Goal: Feedback & Contribution: Leave review/rating

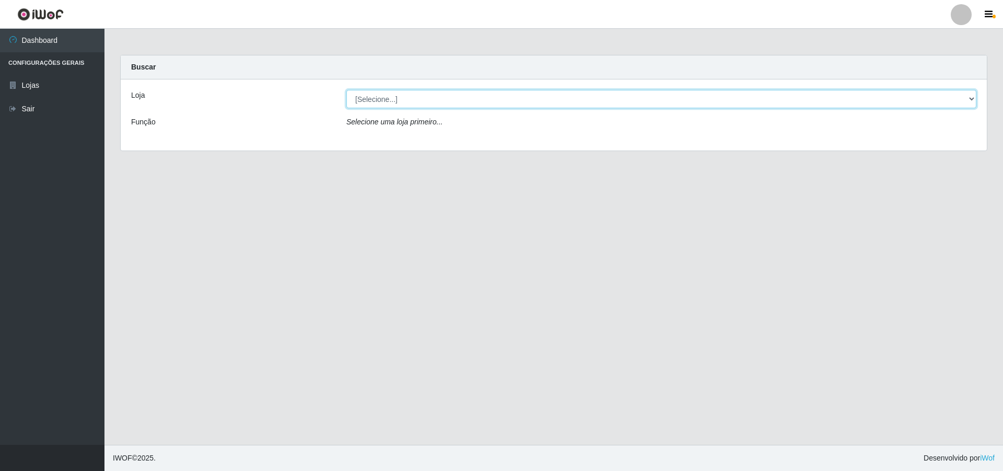
click at [968, 95] on select "[Selecione...] Atacado Vem - [STREET_ADDRESS]" at bounding box center [661, 99] width 630 height 18
select select "449"
click at [346, 90] on select "[Selecione...] Atacado Vem - [STREET_ADDRESS]" at bounding box center [661, 99] width 630 height 18
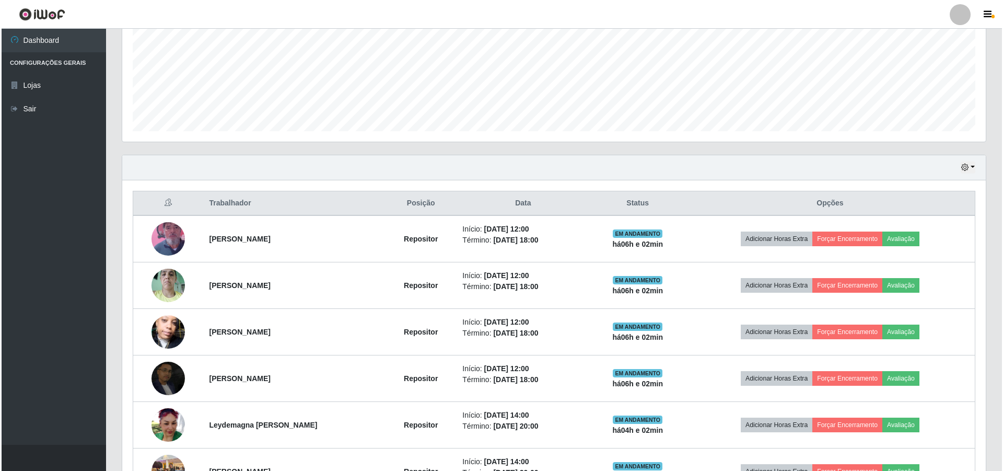
scroll to position [261, 0]
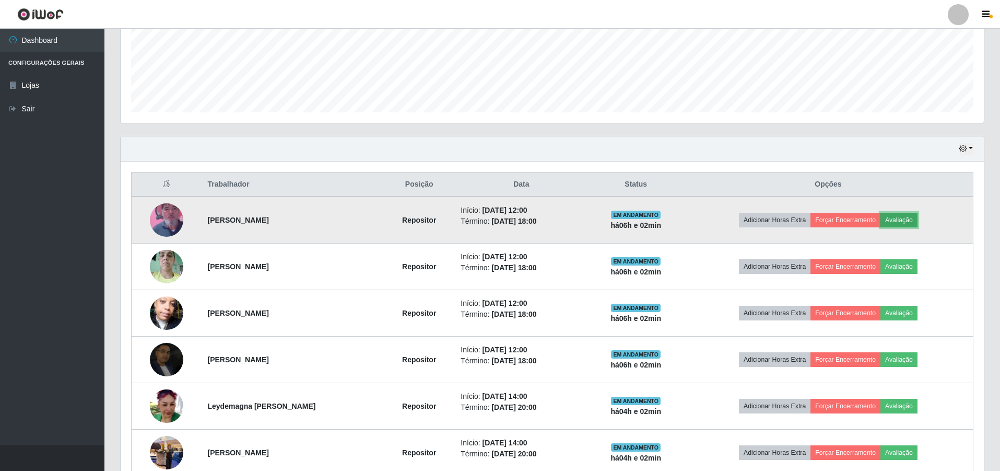
click at [905, 218] on button "Avaliação" at bounding box center [899, 220] width 37 height 15
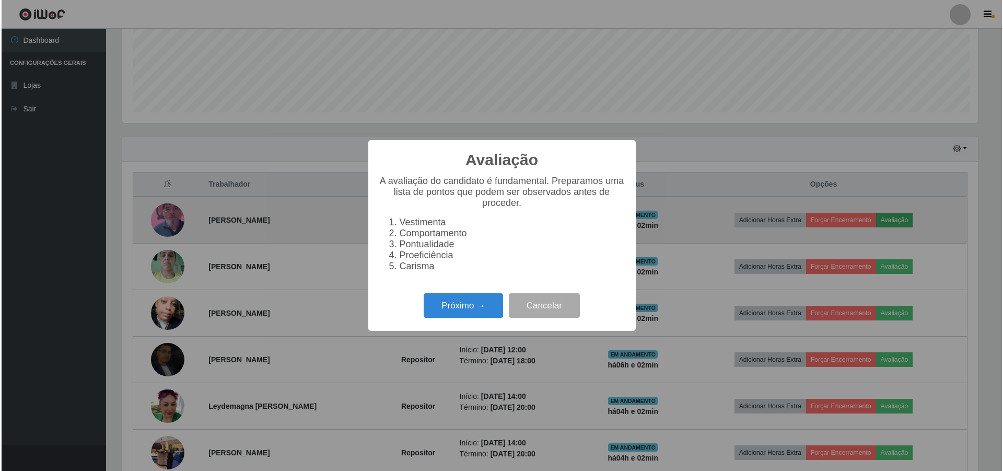
scroll to position [217, 858]
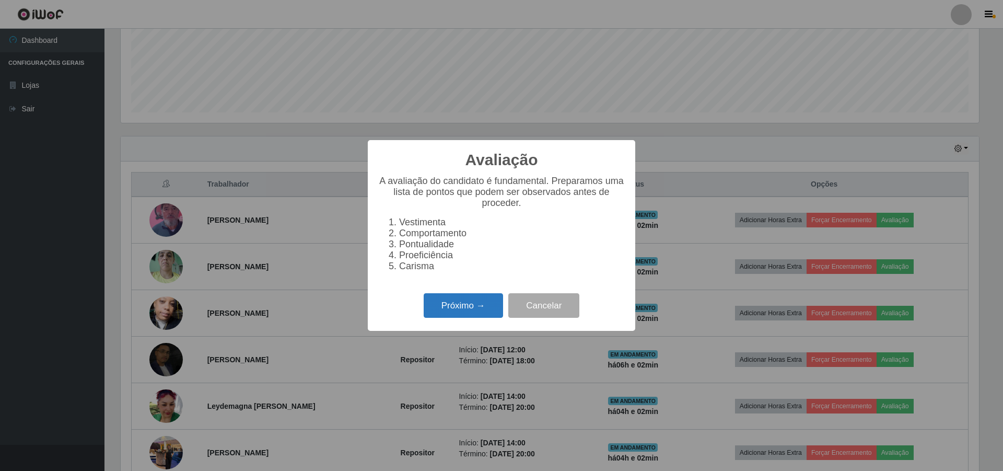
click at [461, 307] on button "Próximo →" at bounding box center [463, 305] width 79 height 25
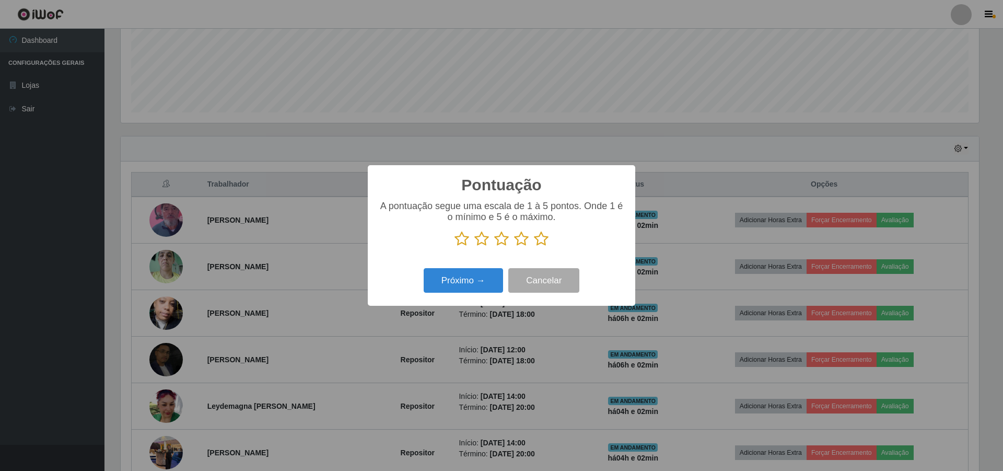
click at [503, 238] on icon at bounding box center [501, 239] width 15 height 16
click at [494, 247] on input "radio" at bounding box center [494, 247] width 0 height 0
click at [472, 283] on button "Próximo →" at bounding box center [463, 280] width 79 height 25
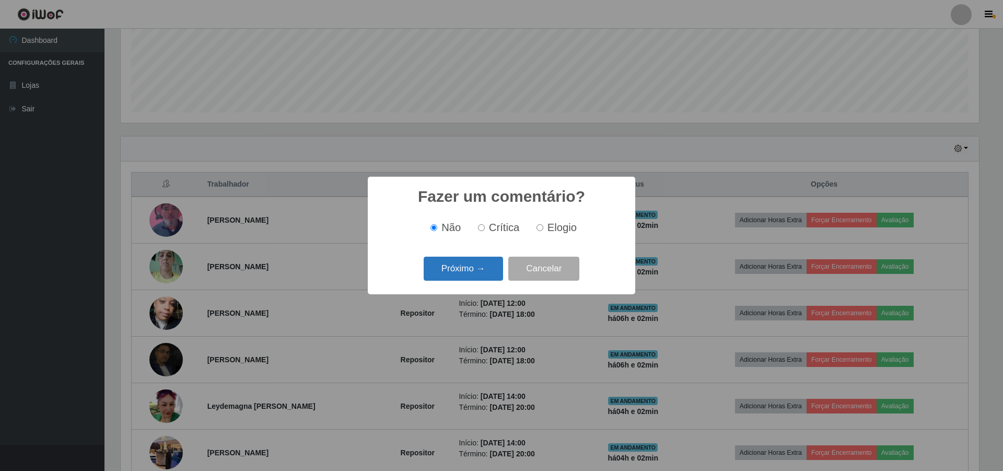
click at [478, 274] on button "Próximo →" at bounding box center [463, 268] width 79 height 25
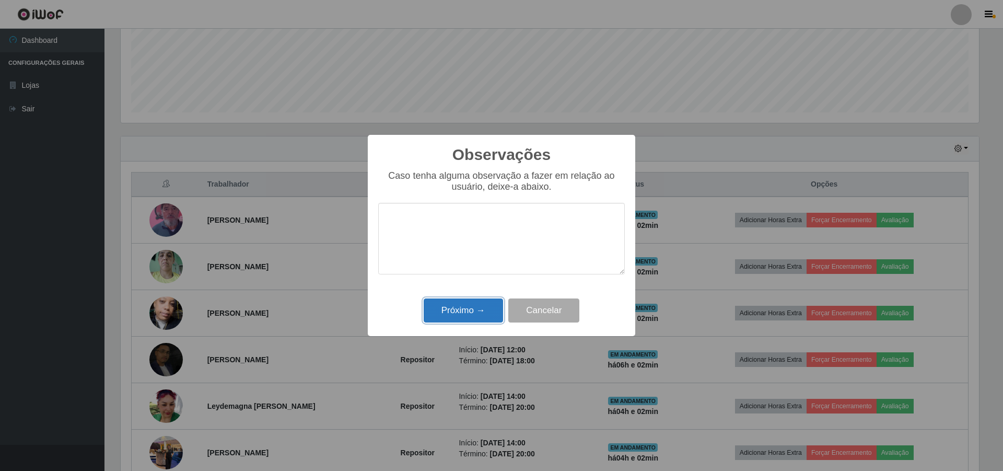
click at [469, 306] on button "Próximo →" at bounding box center [463, 310] width 79 height 25
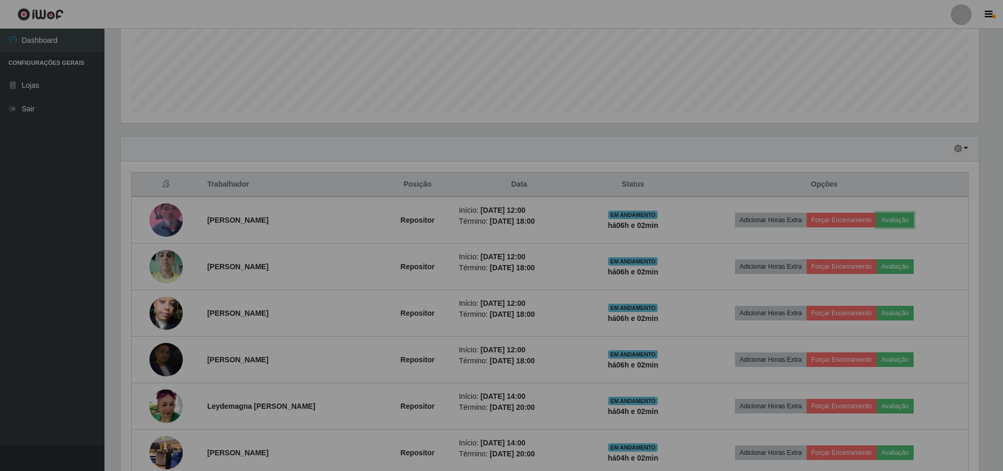
scroll to position [217, 863]
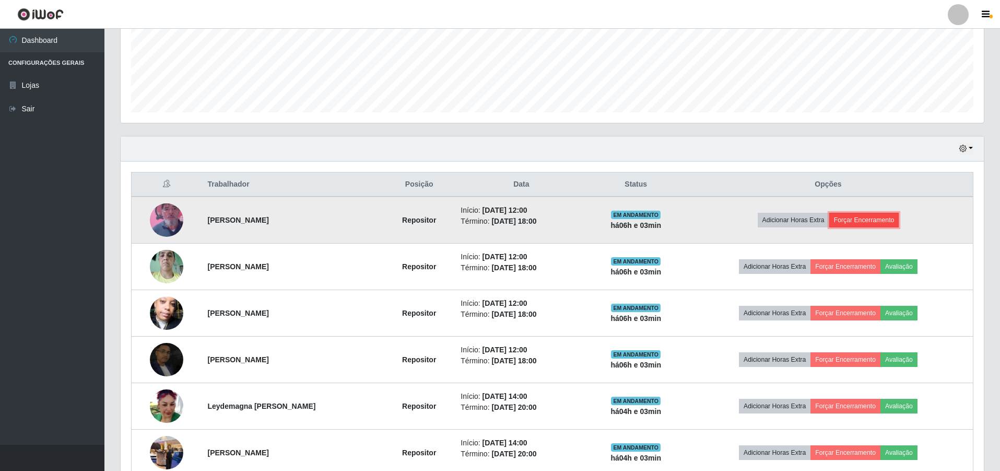
click at [865, 218] on button "Forçar Encerramento" at bounding box center [864, 220] width 70 height 15
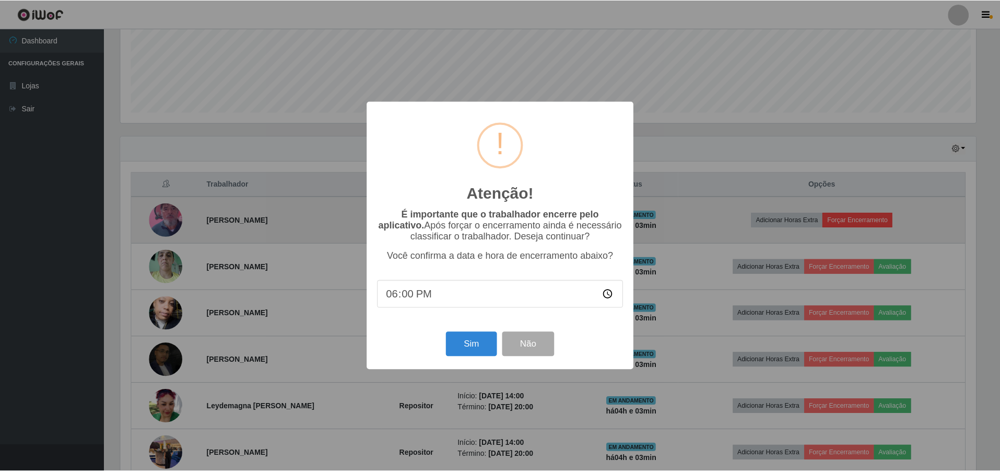
scroll to position [217, 858]
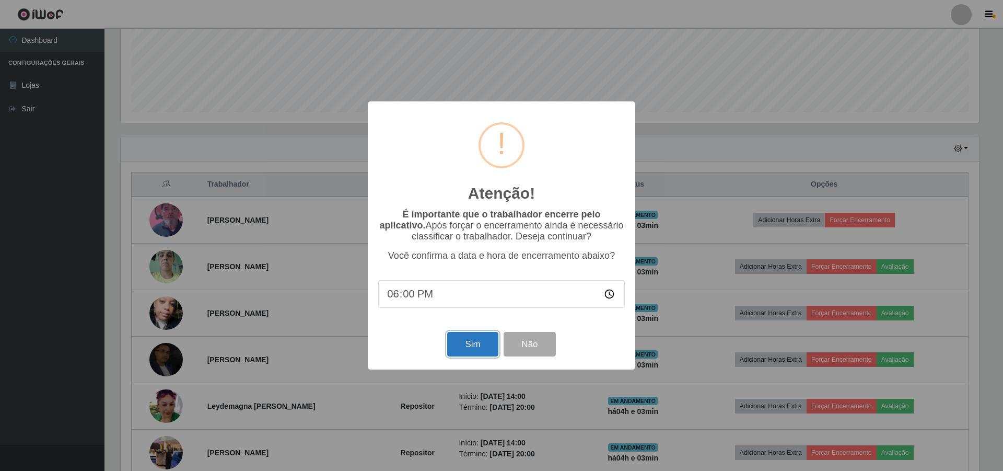
drag, startPoint x: 449, startPoint y: 357, endPoint x: 463, endPoint y: 350, distance: 15.7
click at [449, 356] on button "Sim" at bounding box center [472, 344] width 51 height 25
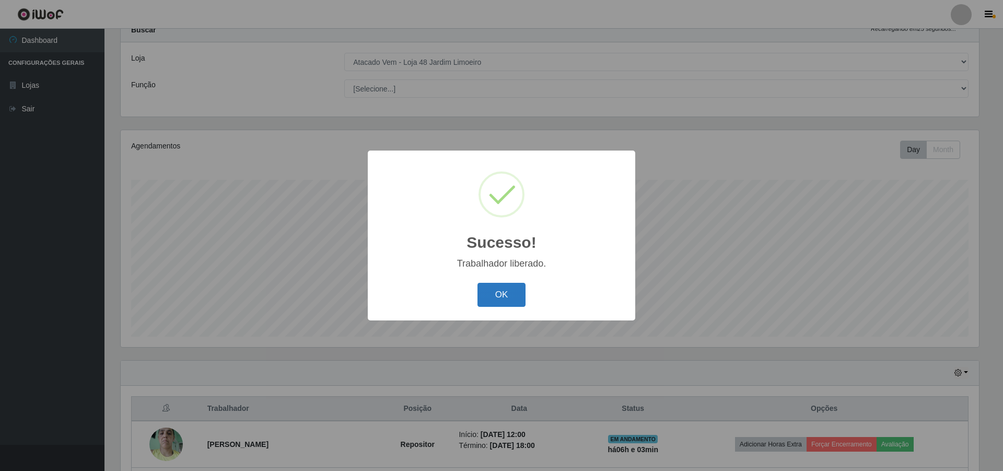
click at [496, 301] on button "OK" at bounding box center [501, 295] width 49 height 25
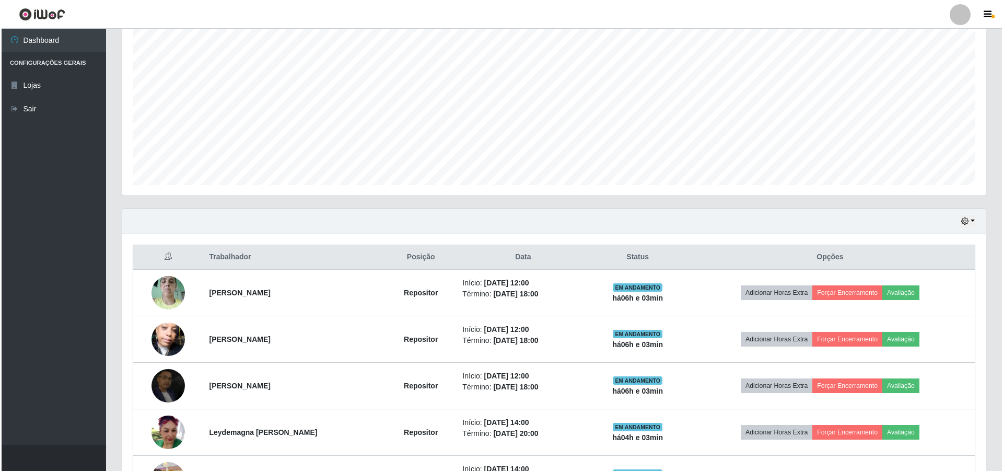
scroll to position [246, 0]
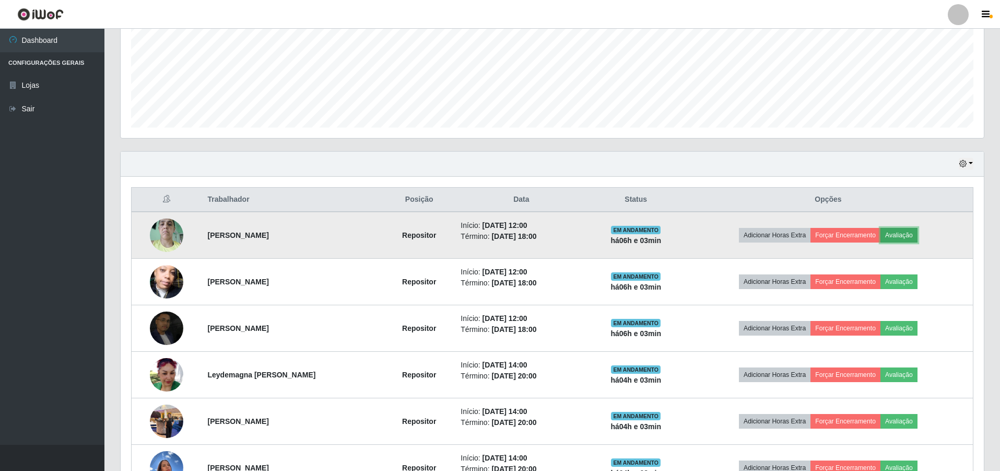
click at [903, 236] on button "Avaliação" at bounding box center [899, 235] width 37 height 15
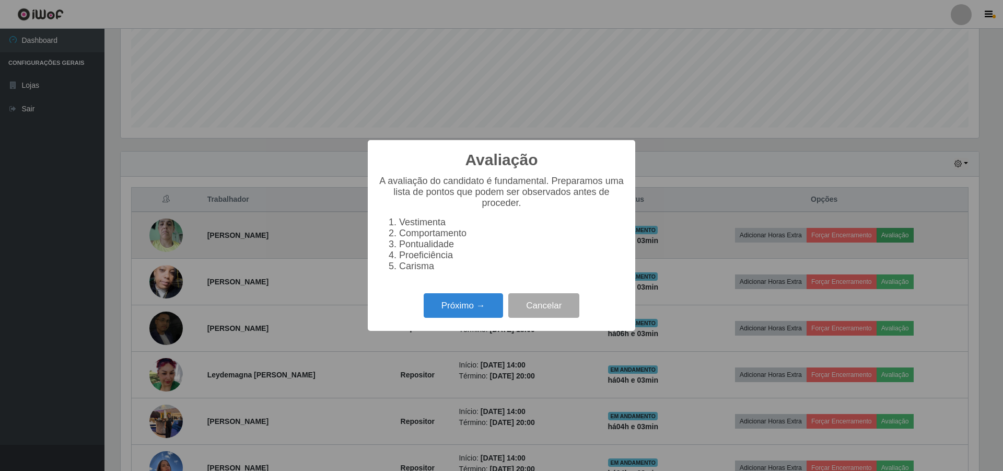
scroll to position [217, 858]
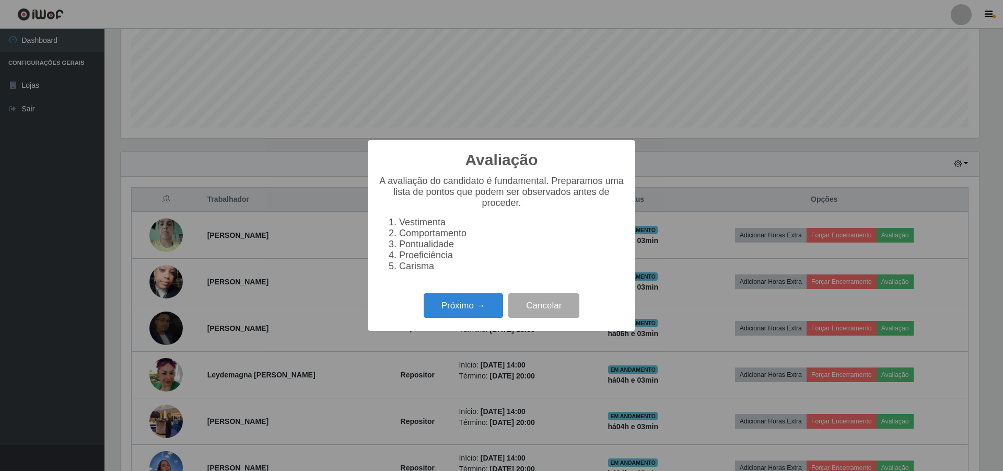
click at [399, 242] on li "Pontualidade" at bounding box center [512, 244] width 226 height 11
click at [399, 245] on li "Pontualidade" at bounding box center [512, 244] width 226 height 11
click at [465, 316] on button "Próximo →" at bounding box center [463, 305] width 79 height 25
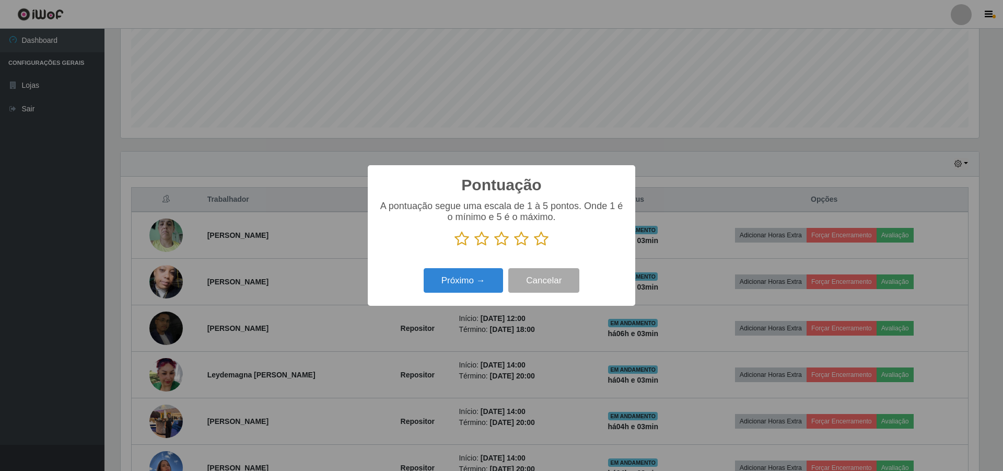
click at [502, 239] on icon at bounding box center [501, 239] width 15 height 16
click at [494, 247] on input "radio" at bounding box center [494, 247] width 0 height 0
click at [474, 283] on button "Próximo →" at bounding box center [463, 280] width 79 height 25
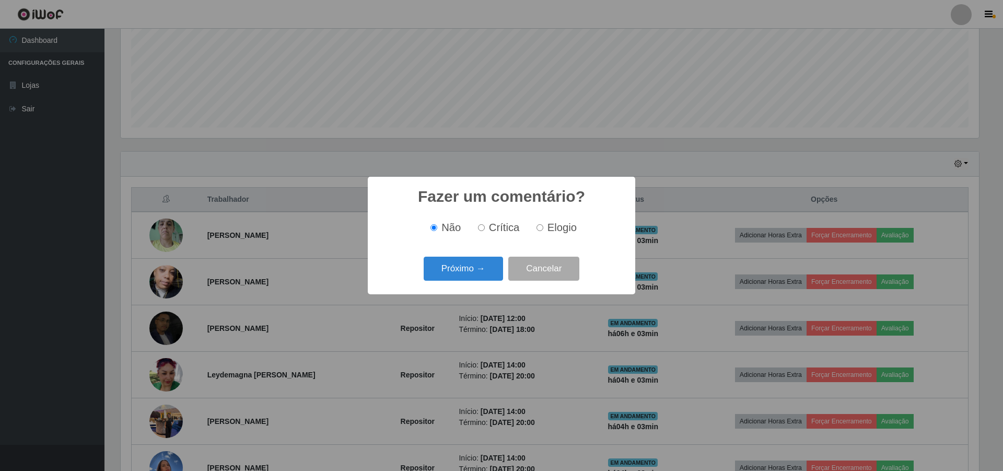
click at [496, 230] on span "Crítica" at bounding box center [504, 226] width 31 height 11
click at [485, 230] on input "Crítica" at bounding box center [481, 227] width 7 height 7
radio input "true"
click at [474, 262] on button "Próximo →" at bounding box center [463, 268] width 79 height 25
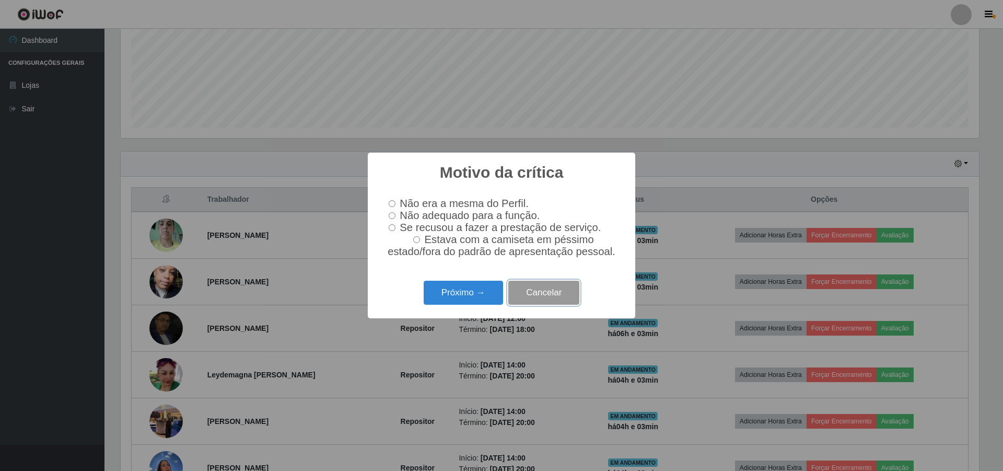
click at [534, 299] on button "Cancelar" at bounding box center [543, 292] width 71 height 25
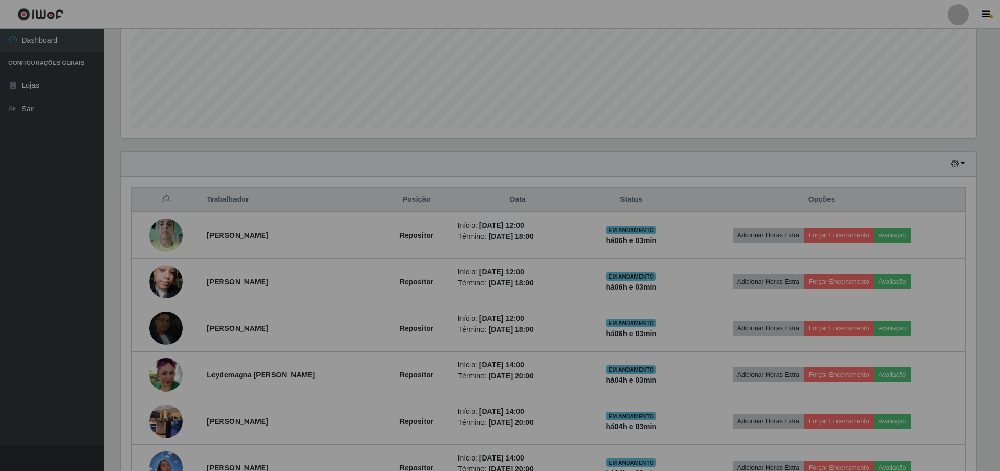
scroll to position [217, 863]
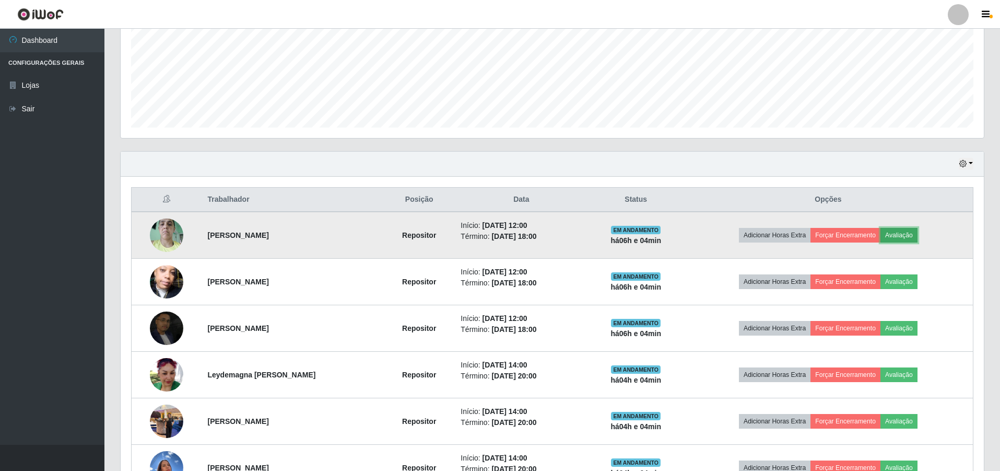
click at [903, 230] on button "Avaliação" at bounding box center [899, 235] width 37 height 15
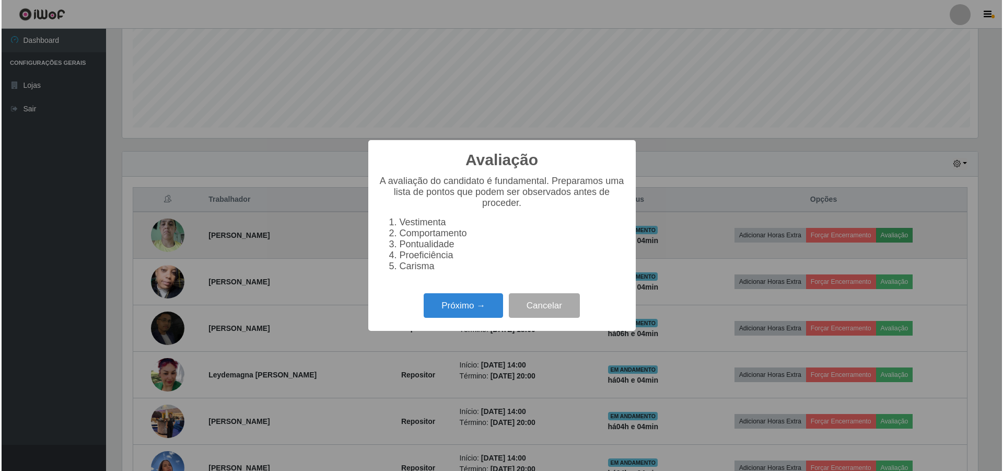
scroll to position [217, 858]
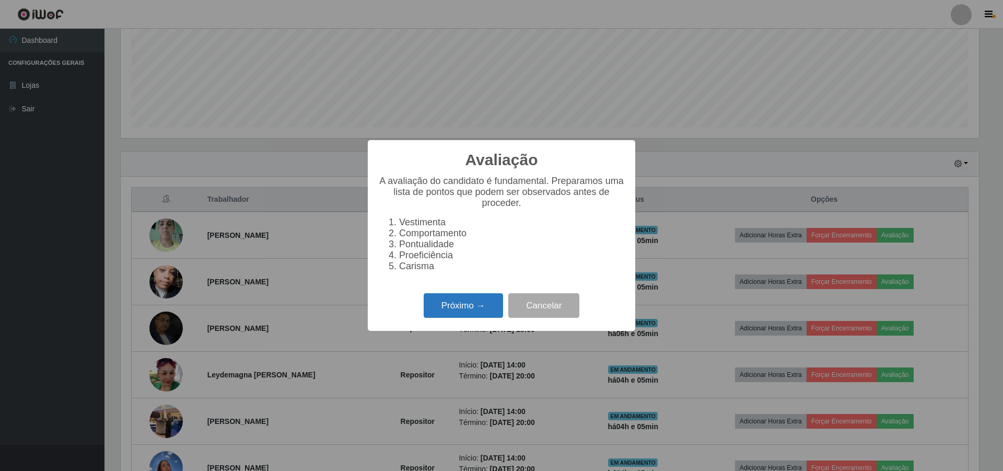
click at [448, 310] on button "Próximo →" at bounding box center [463, 305] width 79 height 25
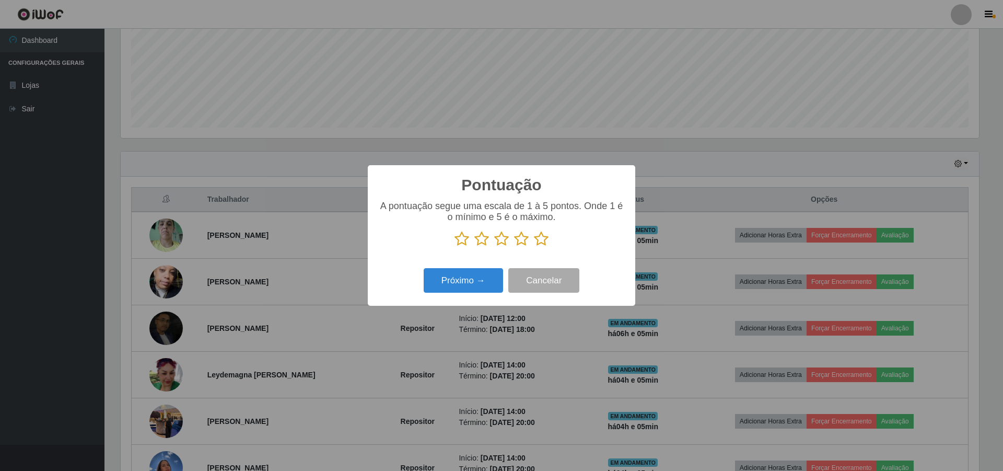
click at [480, 241] on icon at bounding box center [481, 239] width 15 height 16
click at [474, 247] on input "radio" at bounding box center [474, 247] width 0 height 0
click at [464, 283] on button "Próximo →" at bounding box center [463, 280] width 79 height 25
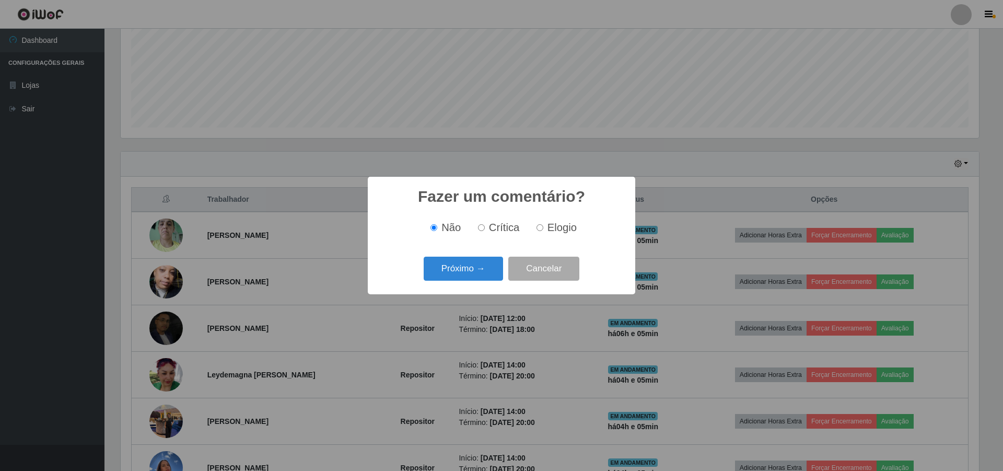
click at [501, 228] on span "Crítica" at bounding box center [504, 226] width 31 height 11
click at [485, 228] on input "Crítica" at bounding box center [481, 227] width 7 height 7
radio input "true"
click at [481, 260] on button "Próximo →" at bounding box center [463, 268] width 79 height 25
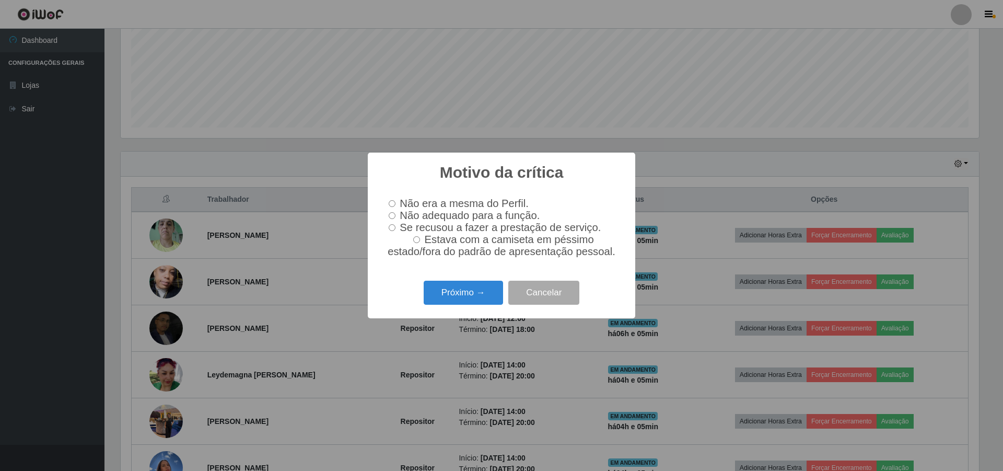
click at [391, 213] on input "Não adequado para a função." at bounding box center [392, 215] width 7 height 7
radio input "true"
click at [478, 305] on button "Próximo →" at bounding box center [463, 292] width 79 height 25
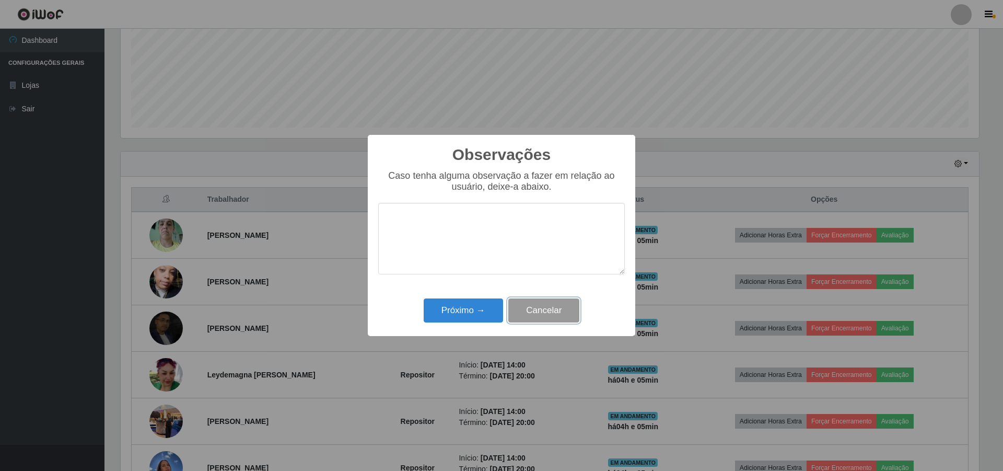
click at [517, 309] on button "Cancelar" at bounding box center [543, 310] width 71 height 25
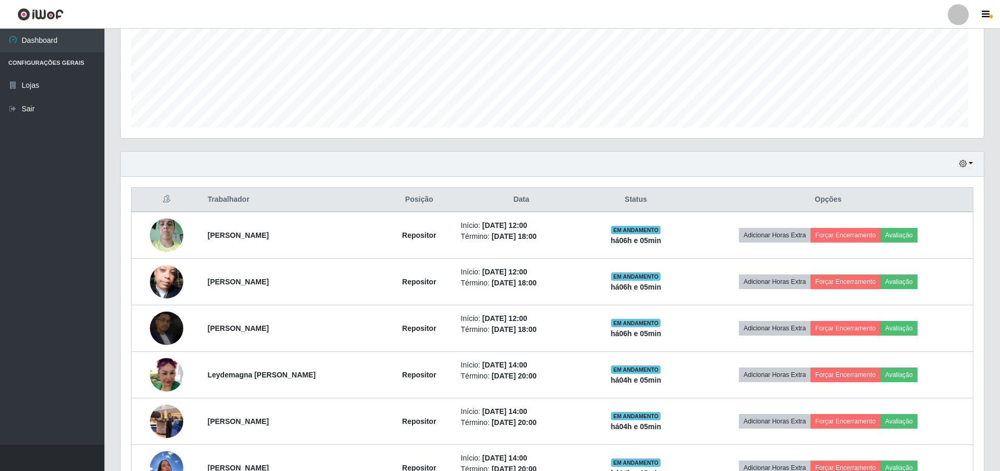
scroll to position [217, 863]
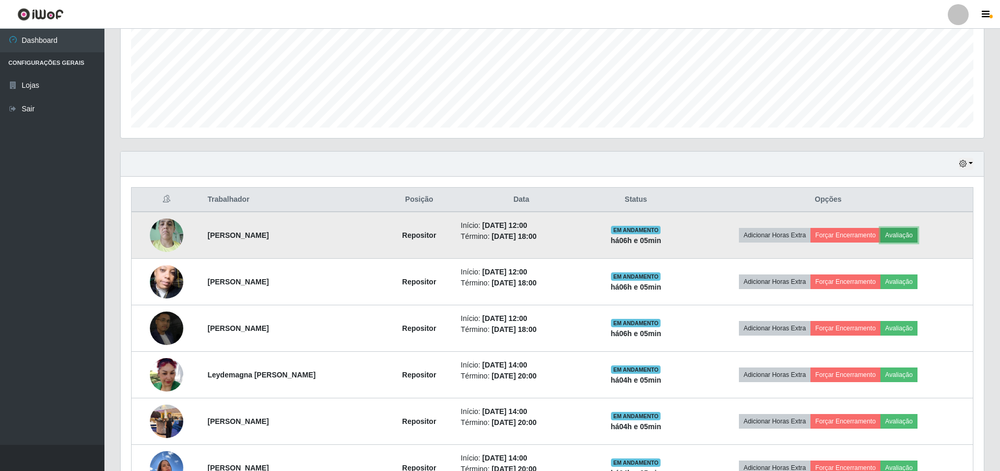
click at [918, 231] on button "Avaliação" at bounding box center [899, 235] width 37 height 15
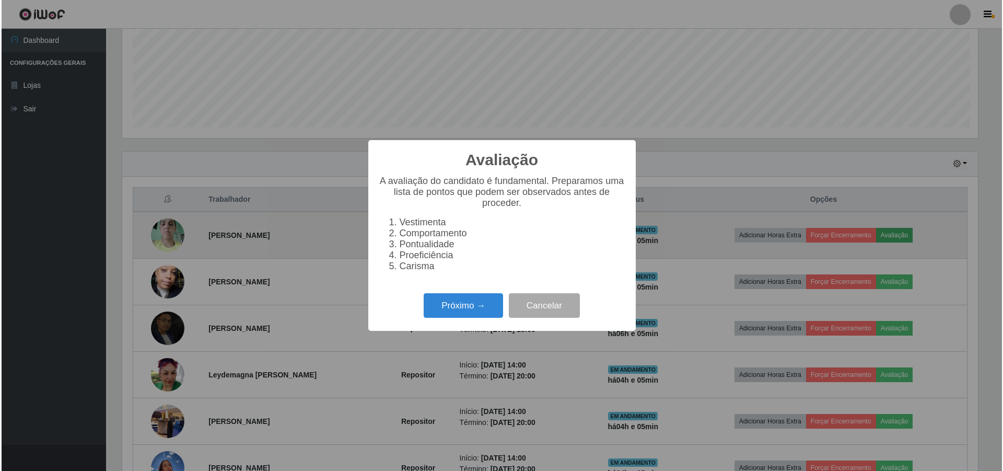
scroll to position [217, 858]
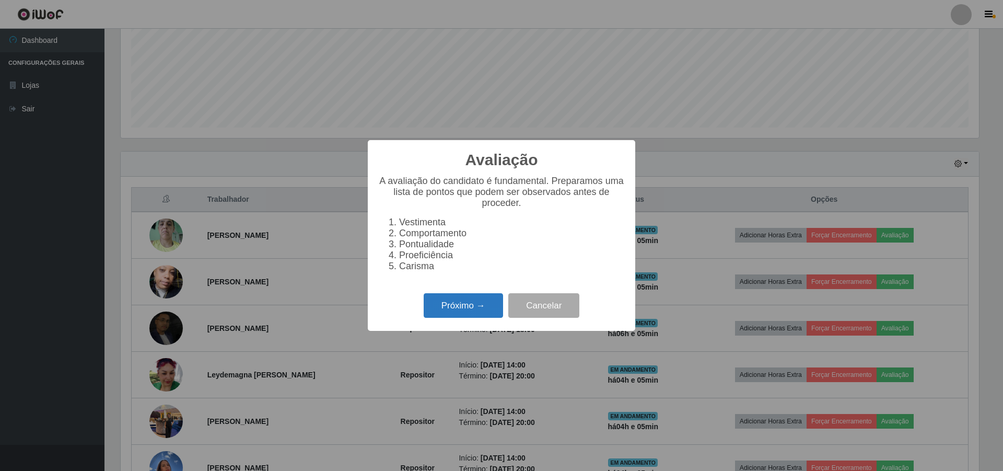
click at [489, 316] on button "Próximo →" at bounding box center [463, 305] width 79 height 25
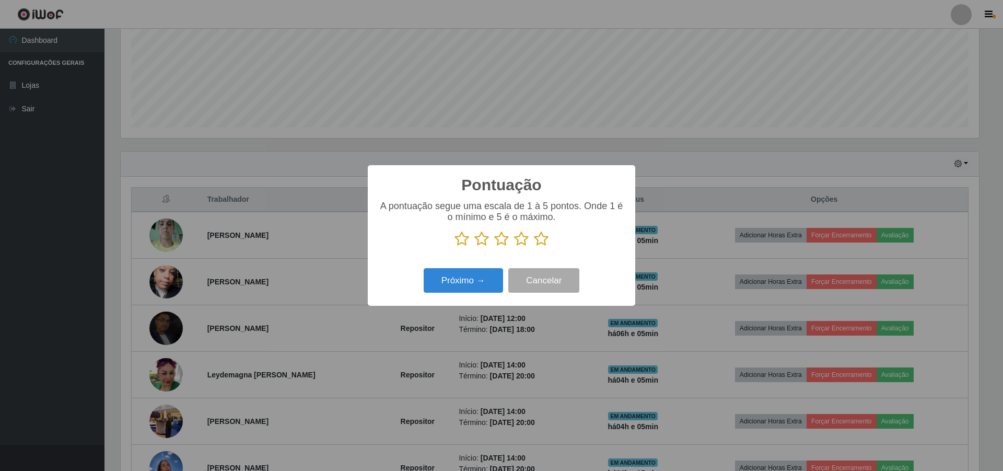
click at [501, 241] on icon at bounding box center [501, 239] width 15 height 16
click at [494, 247] on input "radio" at bounding box center [494, 247] width 0 height 0
click at [478, 277] on button "Próximo →" at bounding box center [463, 280] width 79 height 25
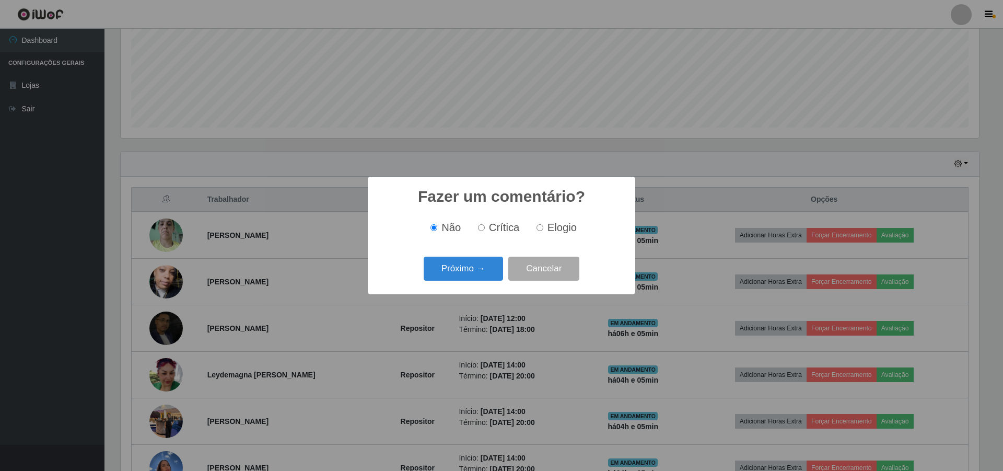
click at [507, 232] on span "Crítica" at bounding box center [504, 226] width 31 height 11
click at [485, 231] on input "Crítica" at bounding box center [481, 227] width 7 height 7
radio input "true"
click at [477, 270] on button "Próximo →" at bounding box center [463, 268] width 79 height 25
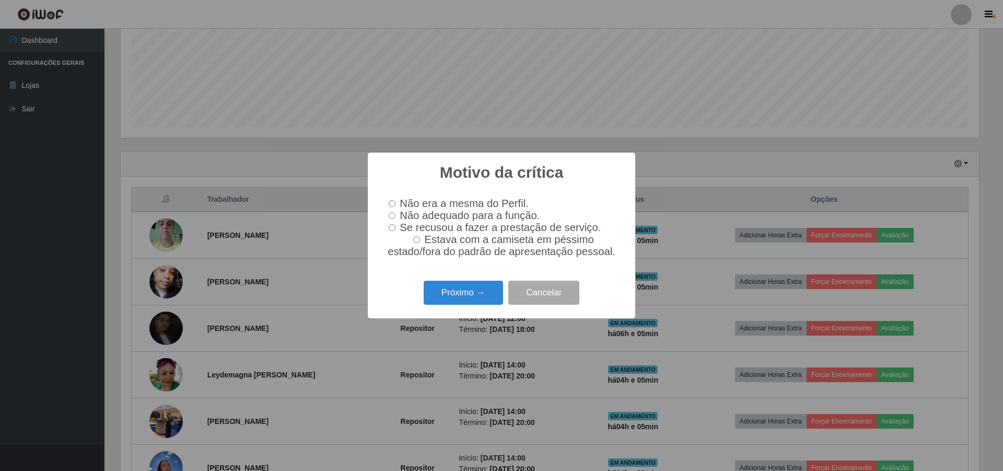
click at [394, 214] on input "Não adequado para a função." at bounding box center [392, 215] width 7 height 7
radio input "true"
click at [476, 300] on button "Próximo →" at bounding box center [463, 292] width 79 height 25
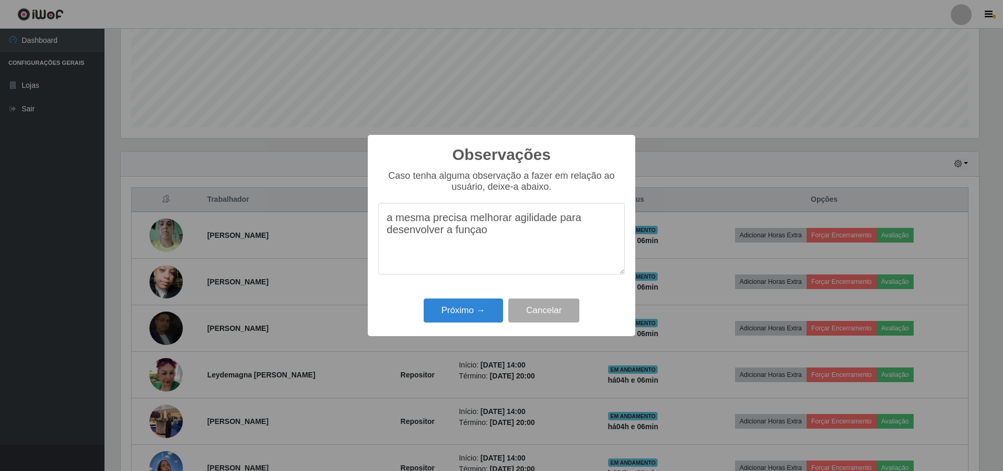
click at [469, 239] on textarea "a mesma precisa melhorar agilidade para desenvolver a funçao" at bounding box center [501, 239] width 247 height 72
type textarea "a mesma precisa melhorar agilidade para desenvolver a função."
click at [477, 312] on button "Próximo →" at bounding box center [463, 310] width 79 height 25
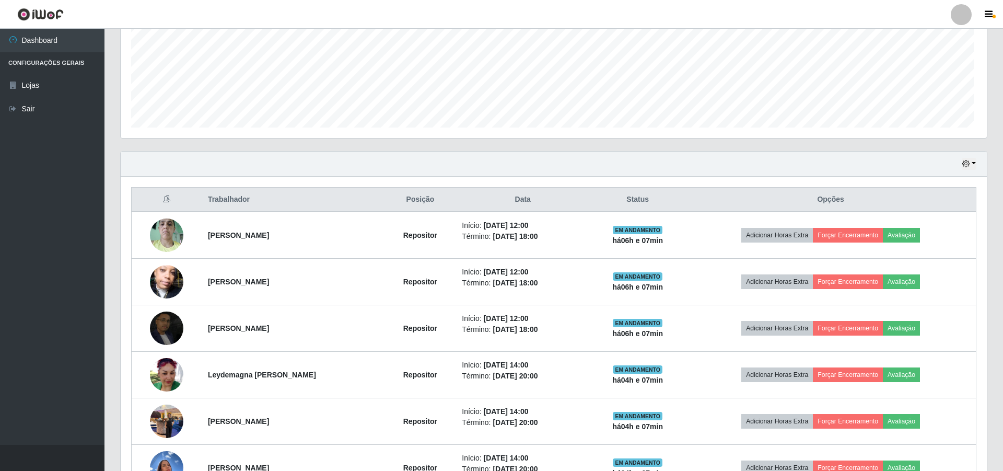
scroll to position [217, 863]
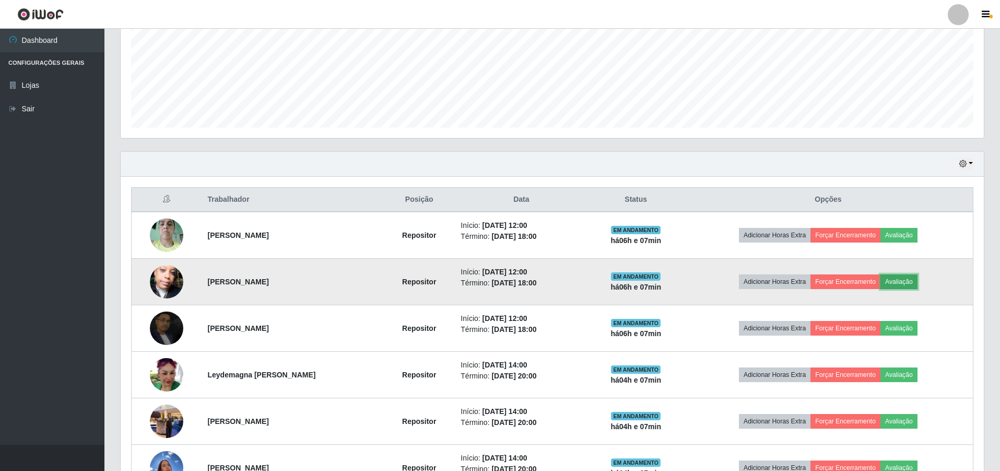
click at [906, 283] on button "Avaliação" at bounding box center [899, 281] width 37 height 15
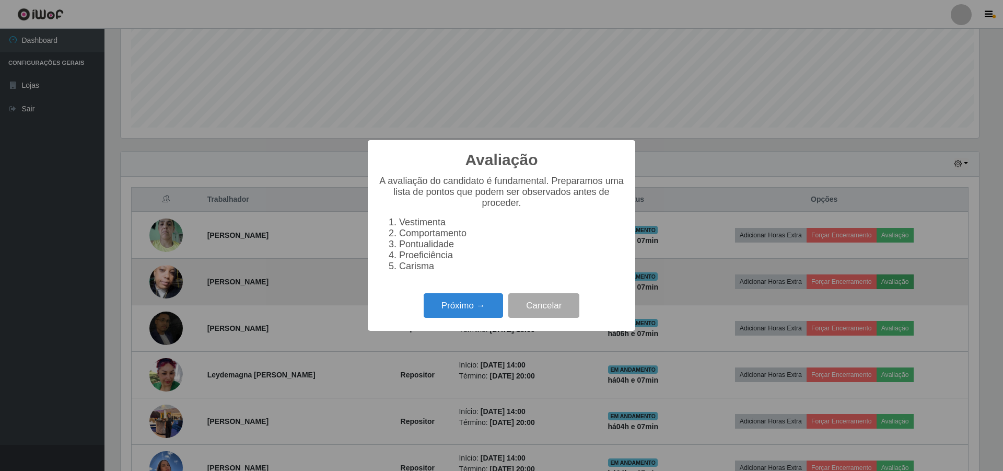
scroll to position [217, 858]
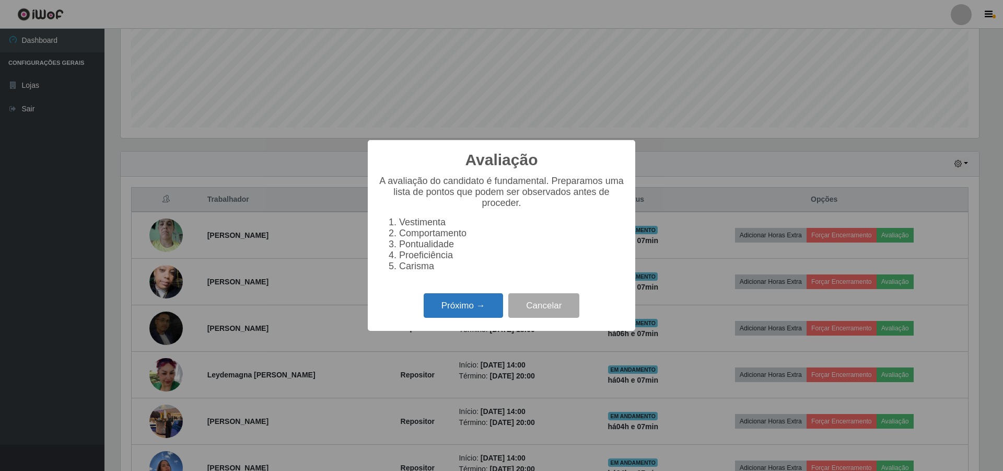
click at [460, 317] on button "Próximo →" at bounding box center [463, 305] width 79 height 25
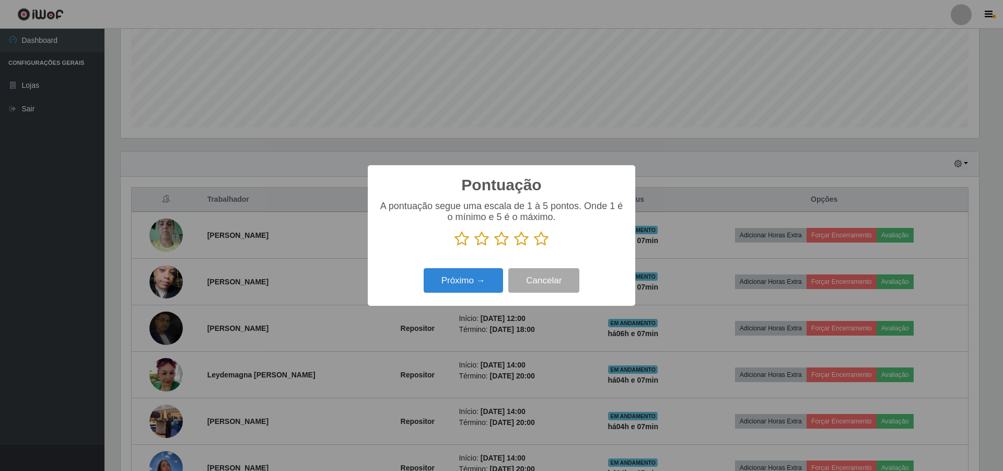
click at [505, 243] on icon at bounding box center [501, 239] width 15 height 16
click at [494, 247] on input "radio" at bounding box center [494, 247] width 0 height 0
click at [462, 279] on button "Próximo →" at bounding box center [463, 280] width 79 height 25
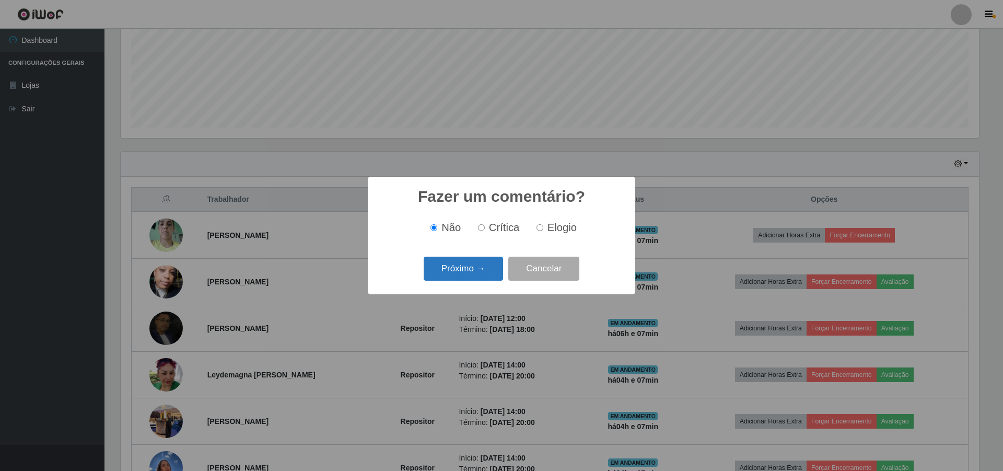
click at [462, 269] on button "Próximo →" at bounding box center [463, 268] width 79 height 25
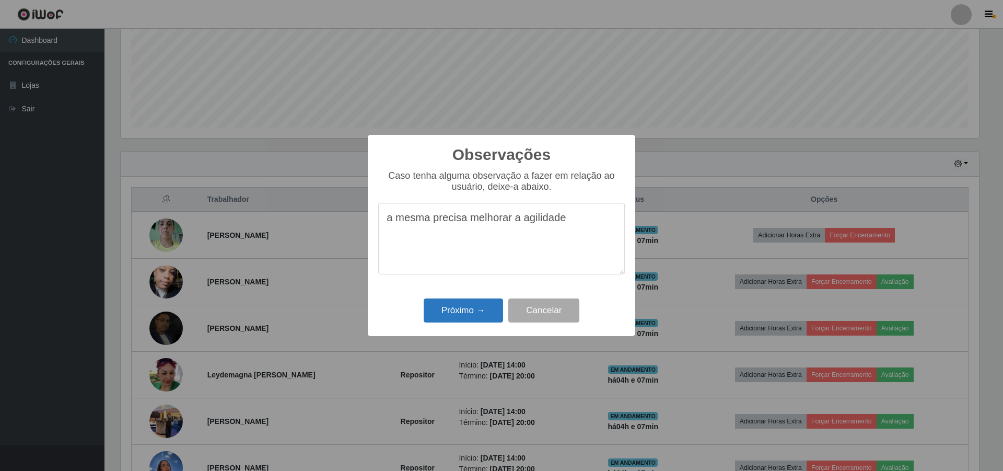
type textarea "a mesma precisa melhorar a agilidade"
click at [467, 304] on button "Próximo →" at bounding box center [463, 310] width 79 height 25
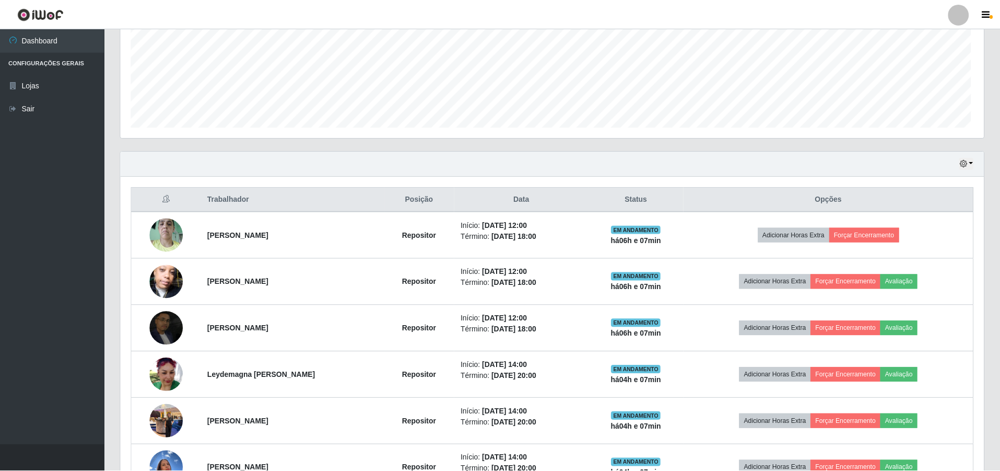
scroll to position [217, 863]
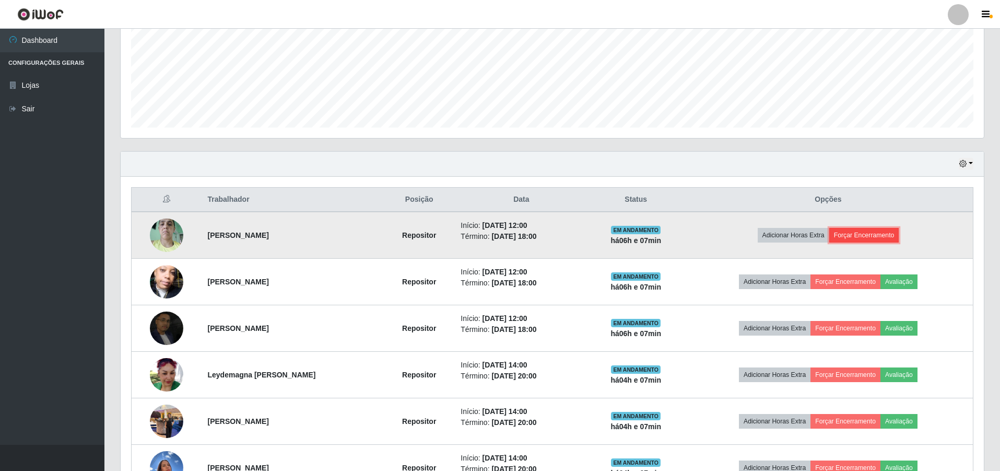
click at [862, 229] on button "Forçar Encerramento" at bounding box center [864, 235] width 70 height 15
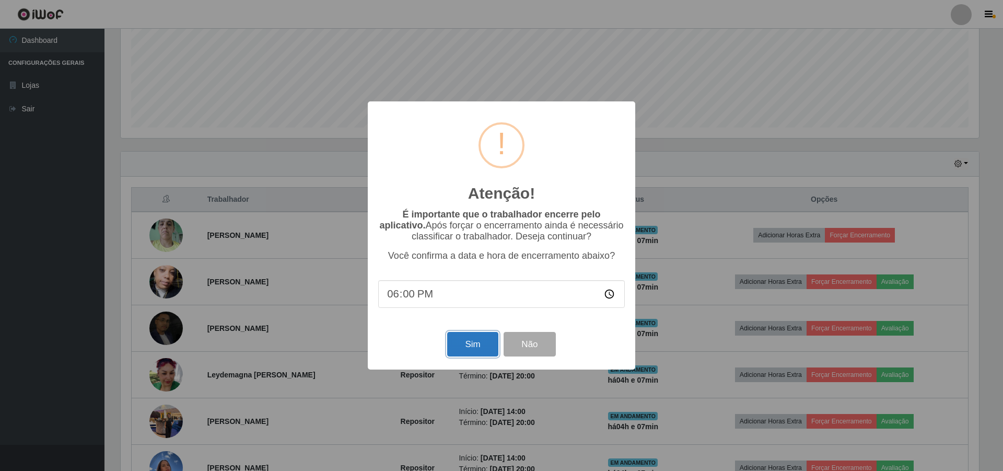
click at [483, 344] on button "Sim" at bounding box center [472, 344] width 51 height 25
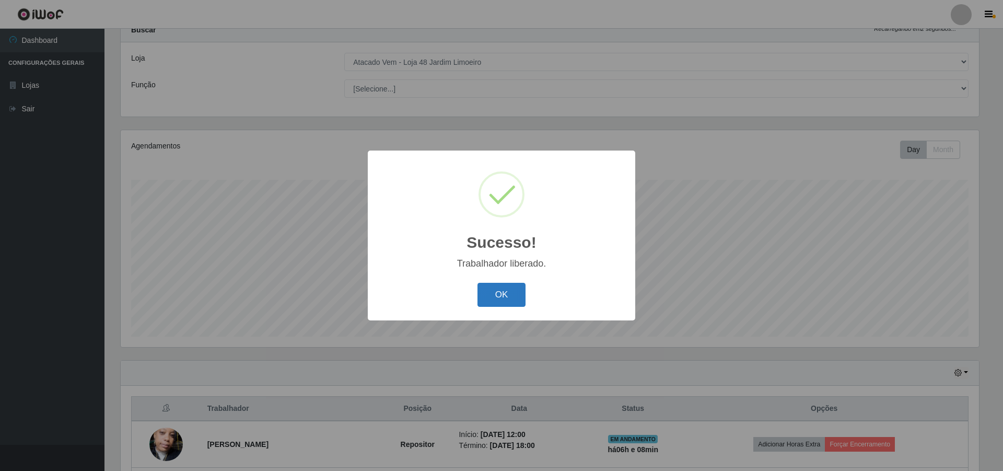
click at [501, 288] on button "OK" at bounding box center [501, 295] width 49 height 25
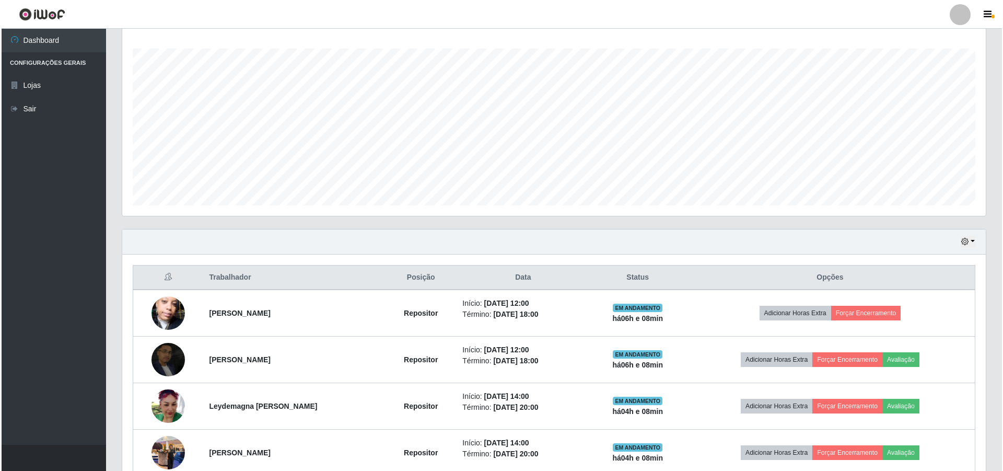
scroll to position [194, 0]
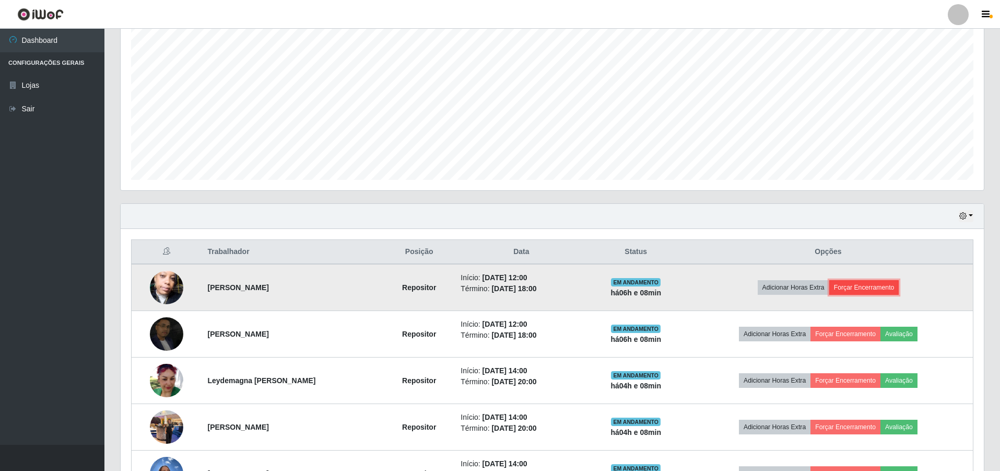
click at [859, 291] on button "Forçar Encerramento" at bounding box center [864, 287] width 70 height 15
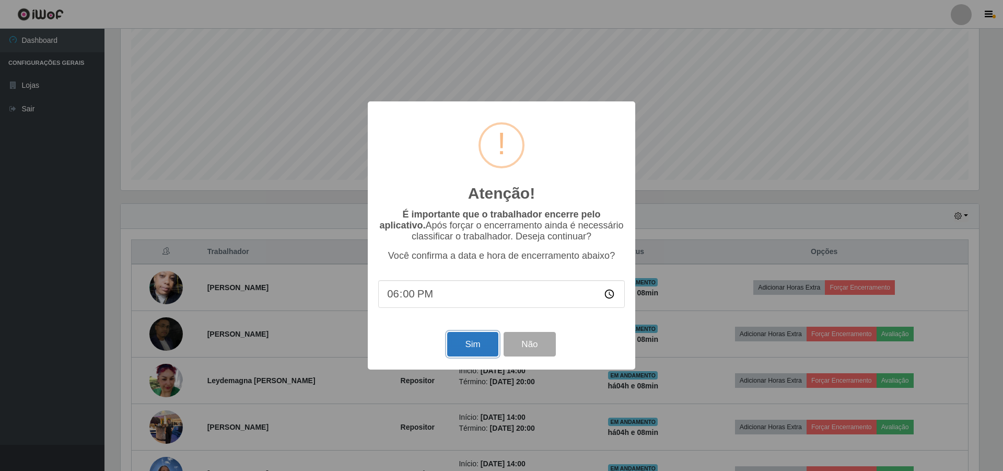
click at [477, 344] on button "Sim" at bounding box center [472, 344] width 51 height 25
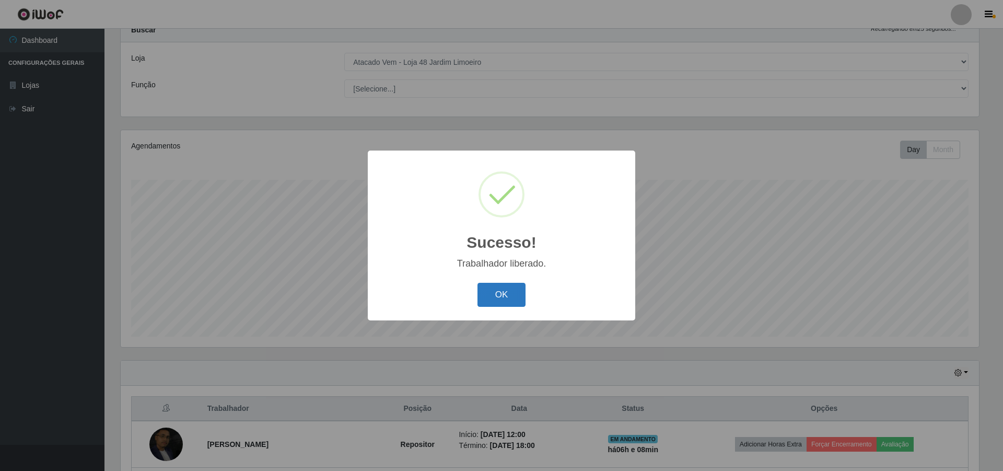
click at [512, 294] on button "OK" at bounding box center [501, 295] width 49 height 25
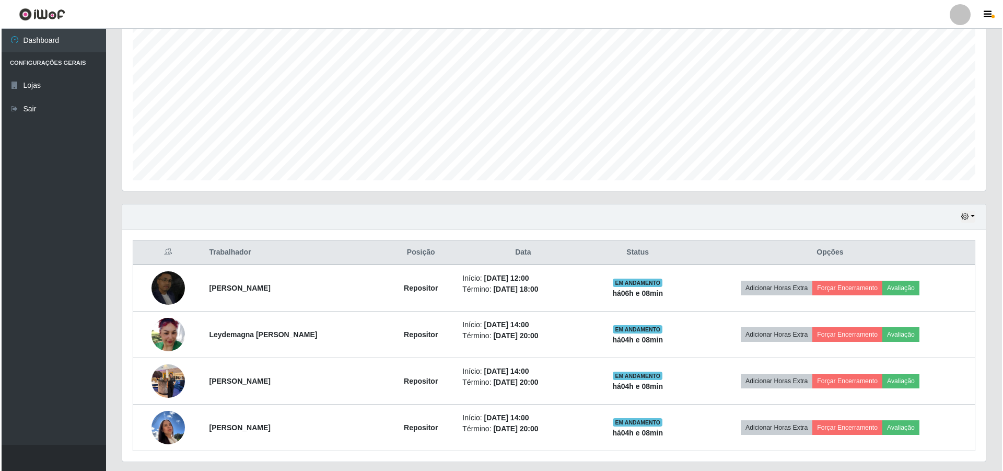
scroll to position [194, 0]
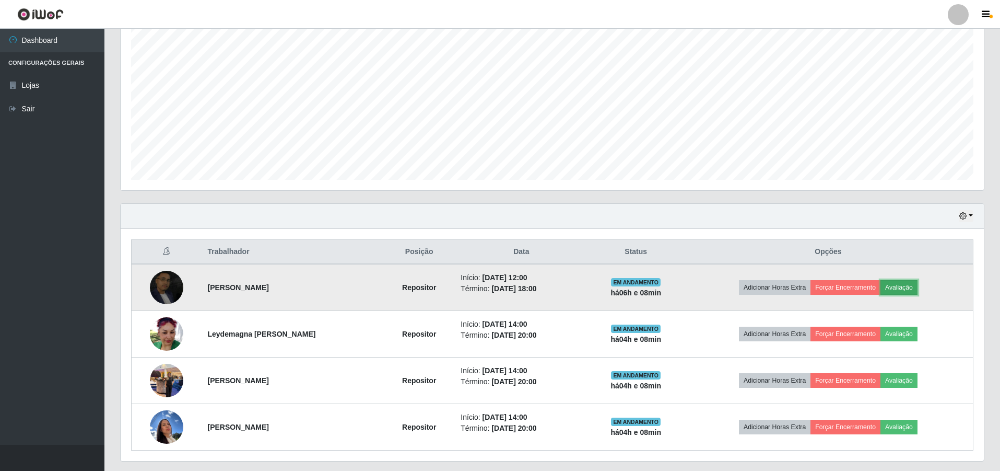
click at [907, 288] on button "Avaliação" at bounding box center [899, 287] width 37 height 15
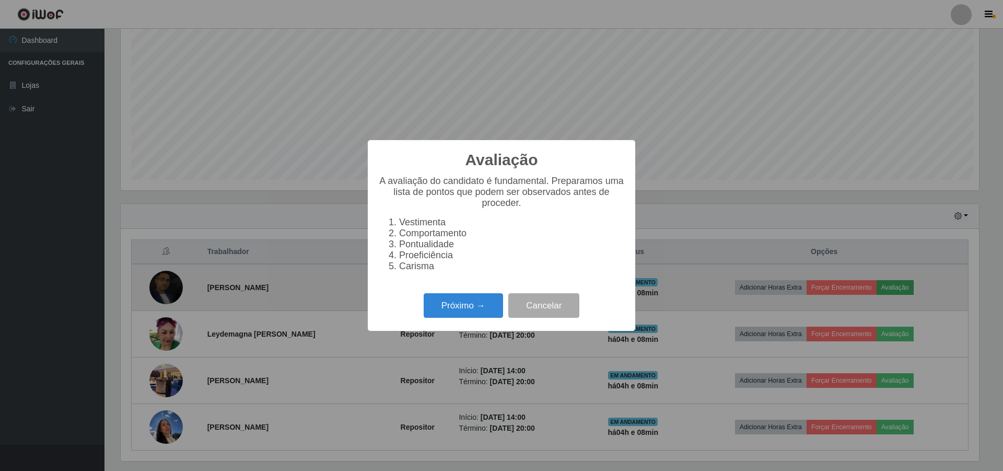
scroll to position [217, 858]
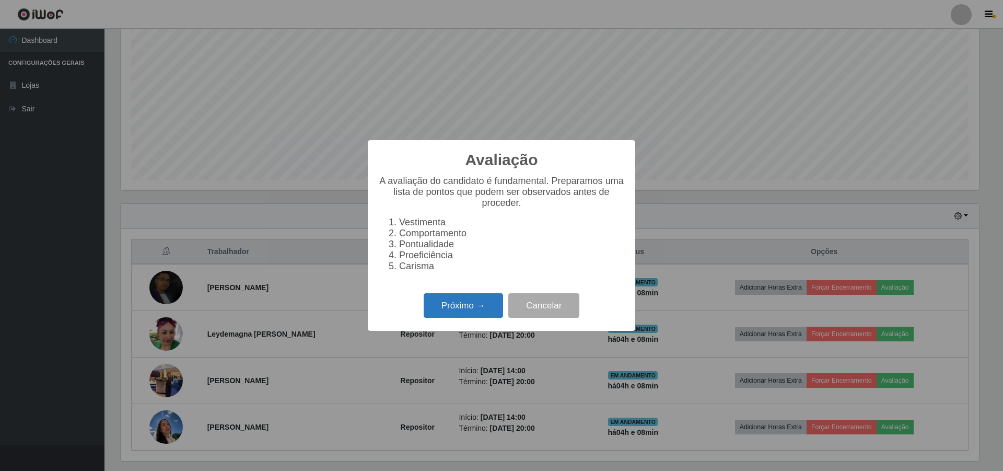
click at [449, 306] on button "Próximo →" at bounding box center [463, 305] width 79 height 25
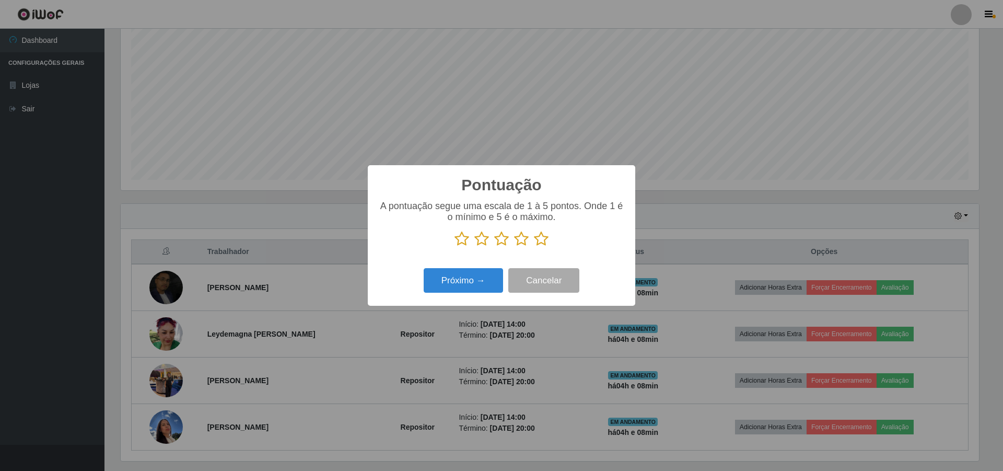
scroll to position [522082, 521441]
click at [524, 239] on icon at bounding box center [521, 239] width 15 height 16
click at [514, 247] on input "radio" at bounding box center [514, 247] width 0 height 0
click at [477, 278] on button "Próximo →" at bounding box center [463, 280] width 79 height 25
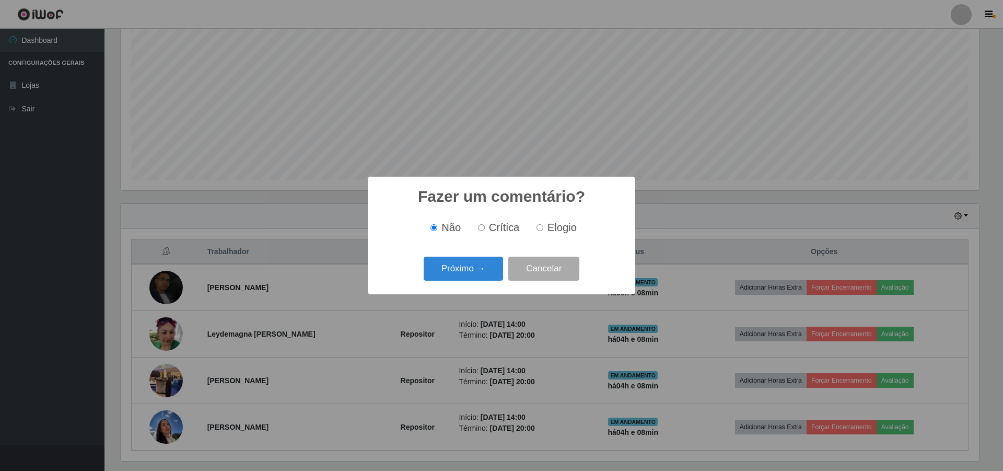
click at [545, 227] on label "Elogio" at bounding box center [554, 227] width 44 height 12
click at [543, 227] on input "Elogio" at bounding box center [539, 227] width 7 height 7
radio input "true"
click at [484, 268] on button "Próximo →" at bounding box center [463, 268] width 79 height 25
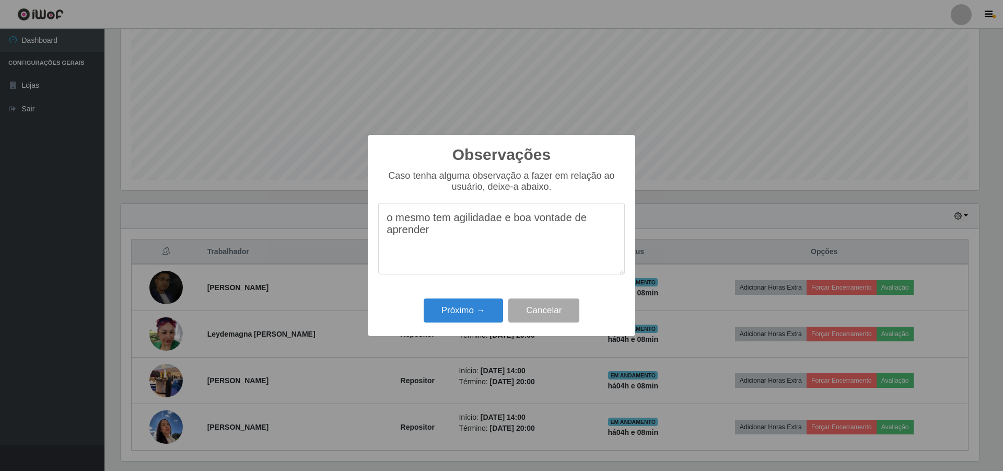
click at [484, 219] on textarea "o mesmo tem agilidadae e boa vontade de aprender" at bounding box center [501, 239] width 247 height 72
type textarea "o mesmo tem agilidade e boa vontade de aprender"
click at [465, 310] on button "Próximo →" at bounding box center [463, 310] width 79 height 25
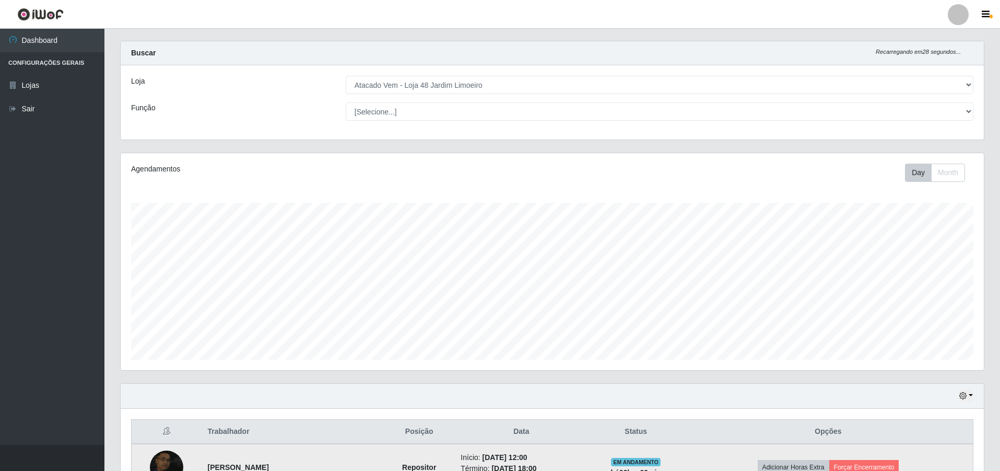
scroll to position [223, 0]
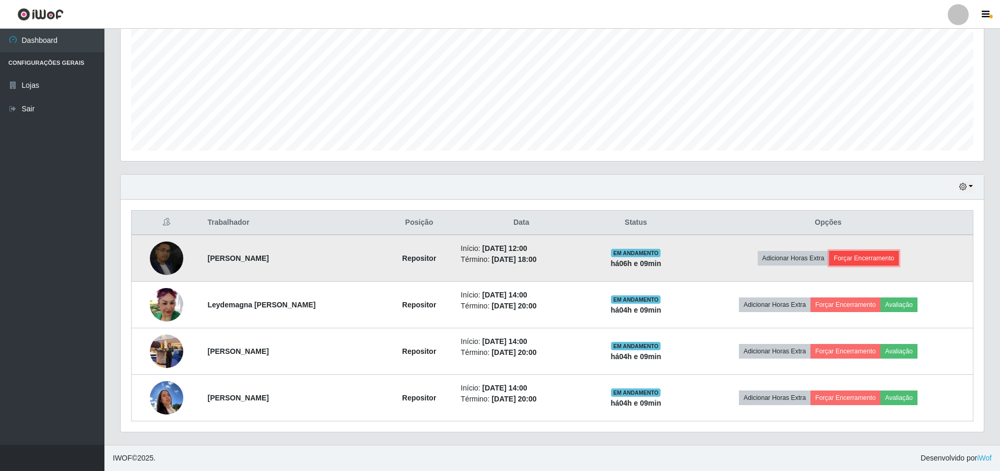
click at [880, 252] on button "Forçar Encerramento" at bounding box center [864, 258] width 70 height 15
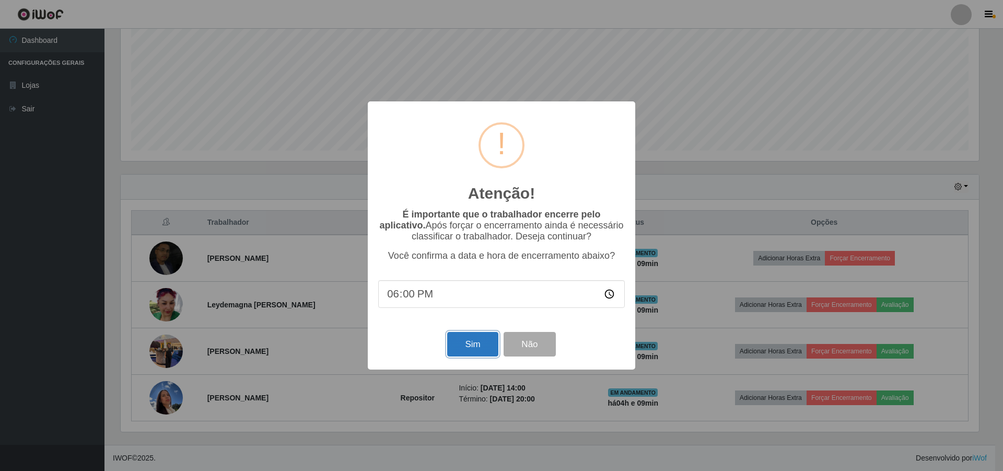
click at [463, 343] on button "Sim" at bounding box center [472, 344] width 51 height 25
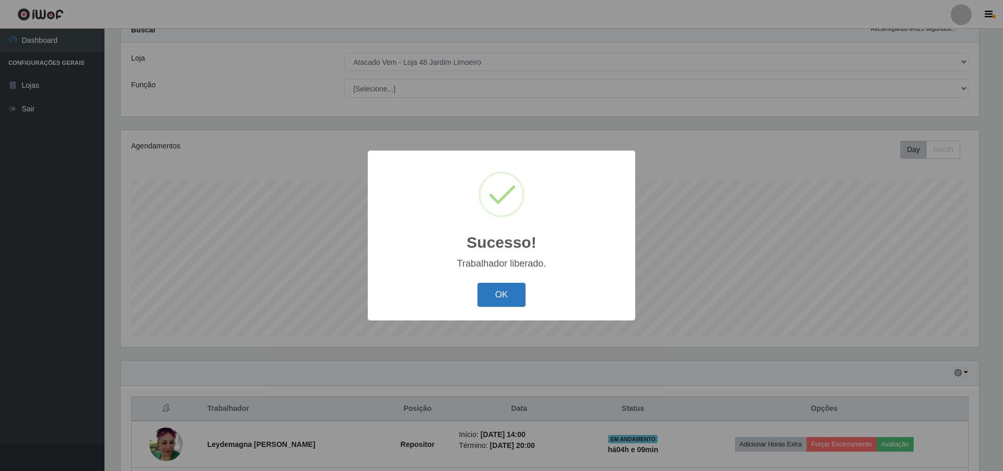
click at [497, 301] on button "OK" at bounding box center [501, 295] width 49 height 25
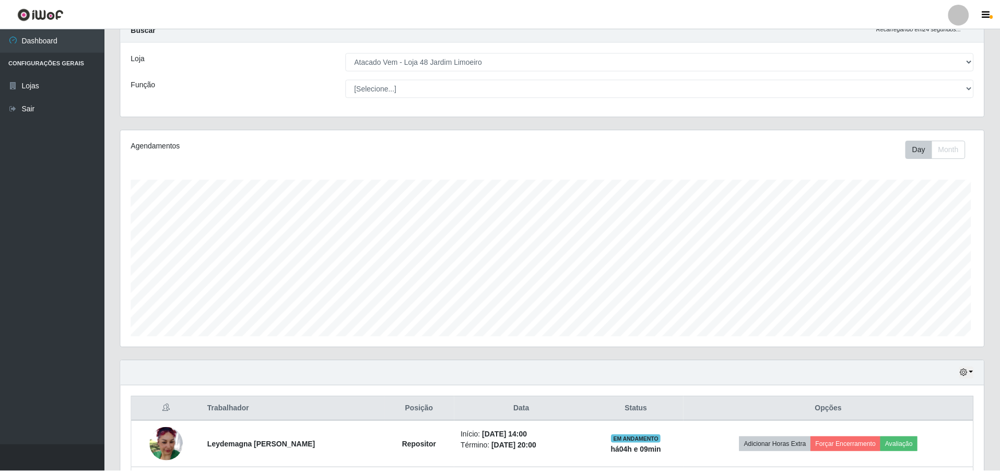
scroll to position [217, 863]
